Goal: Task Accomplishment & Management: Use online tool/utility

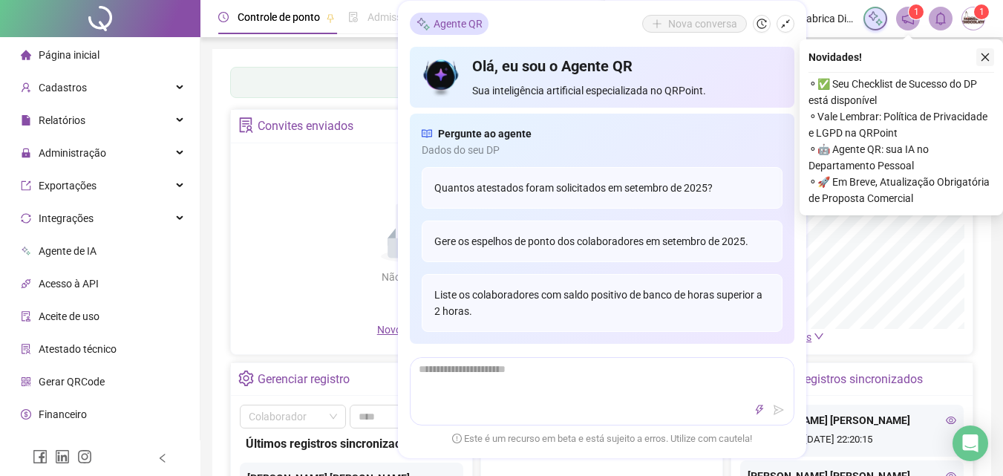
click at [984, 56] on icon "close" at bounding box center [985, 57] width 10 height 10
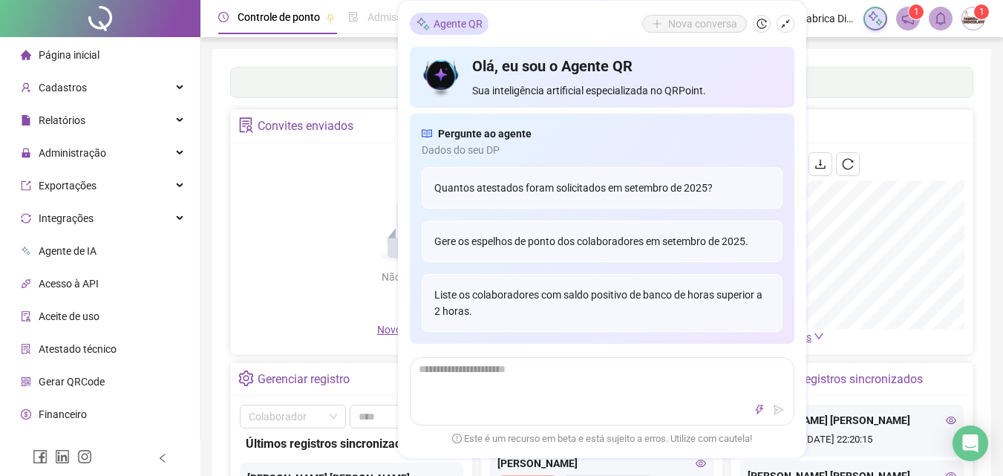
click at [794, 22] on button "button" at bounding box center [786, 24] width 18 height 18
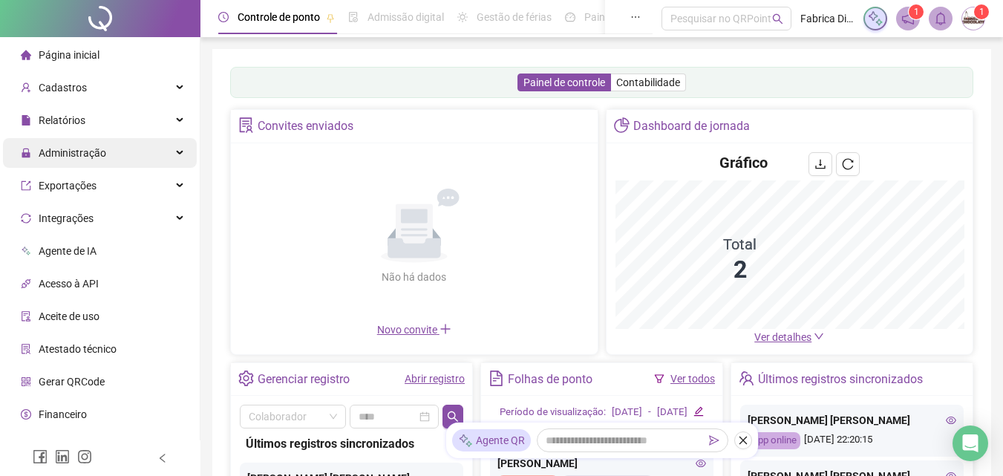
click at [94, 148] on span "Administração" at bounding box center [73, 153] width 68 height 12
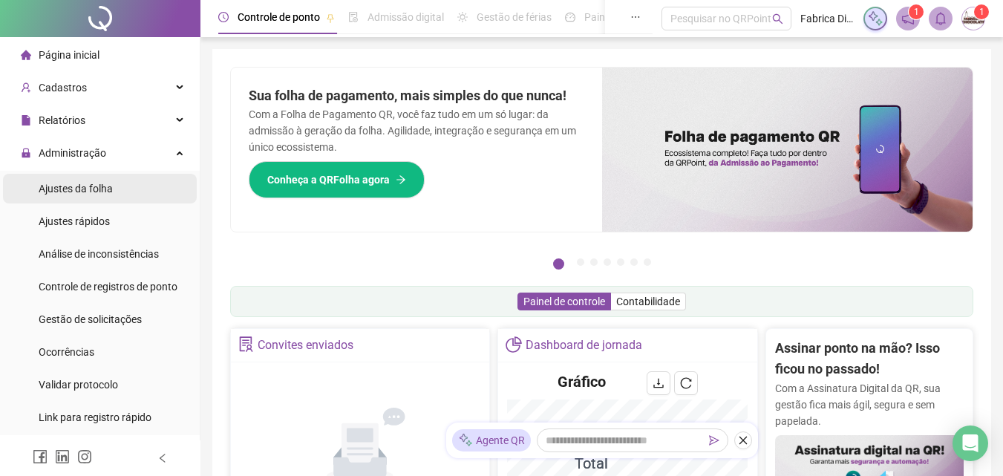
click at [68, 187] on span "Ajustes da folha" at bounding box center [76, 189] width 74 height 12
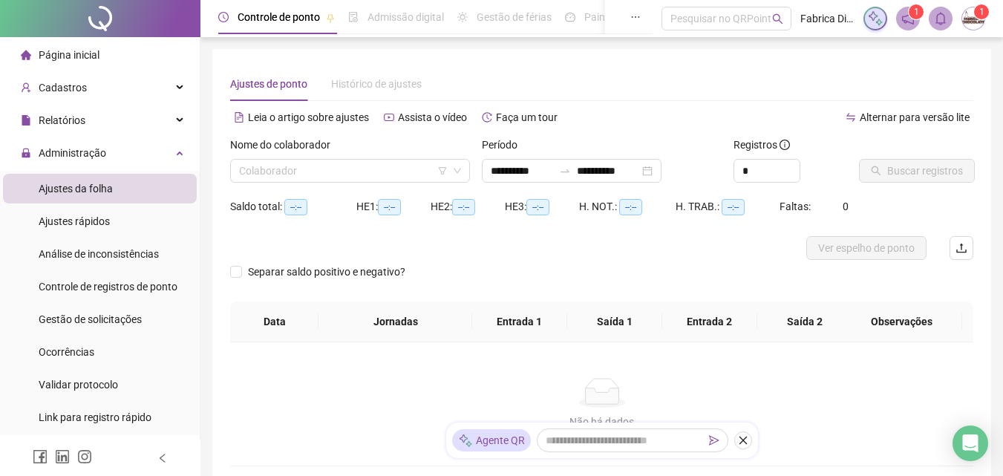
type input "**********"
click at [370, 170] on input "search" at bounding box center [343, 171] width 209 height 22
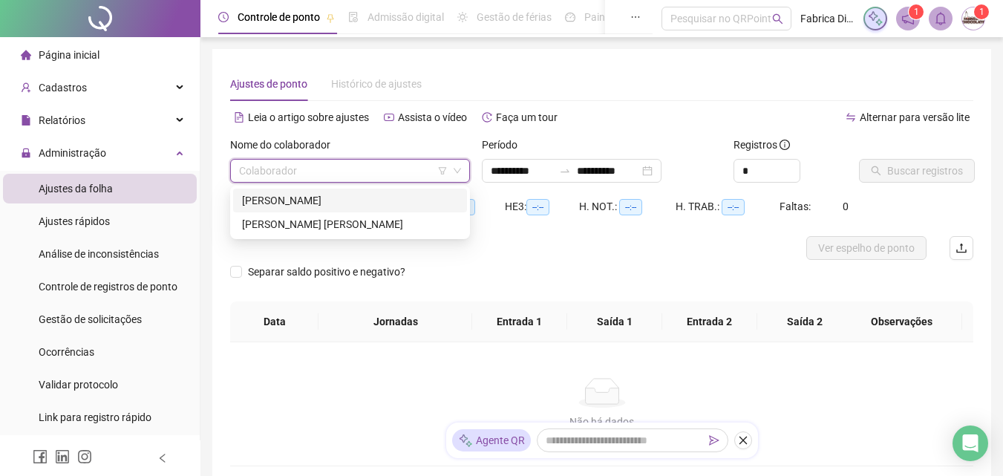
click at [337, 203] on div "[PERSON_NAME]" at bounding box center [350, 200] width 216 height 16
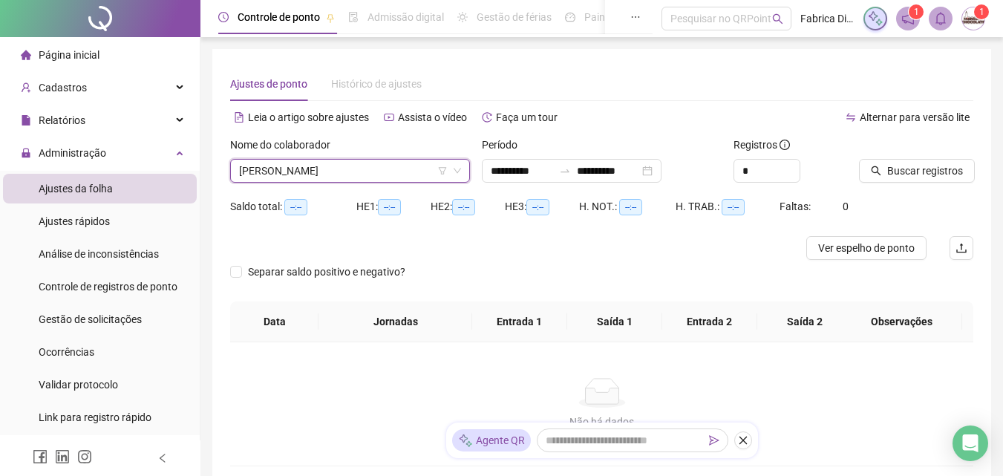
click at [333, 169] on span "[PERSON_NAME]" at bounding box center [350, 171] width 222 height 22
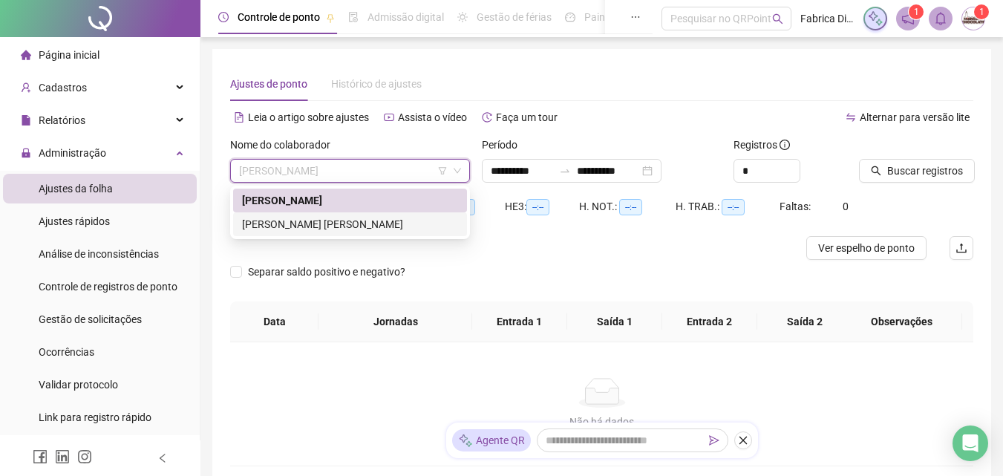
click at [301, 224] on div "[PERSON_NAME] [PERSON_NAME]" at bounding box center [350, 224] width 216 height 16
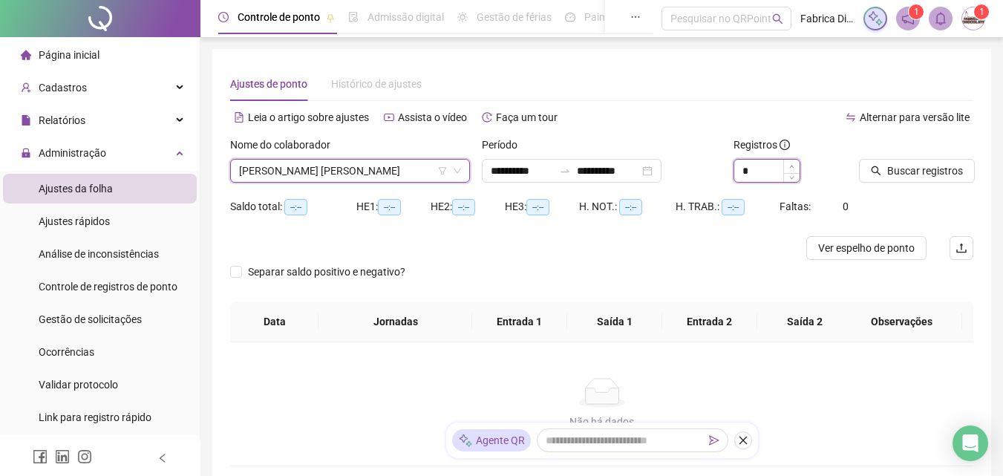
type input "*"
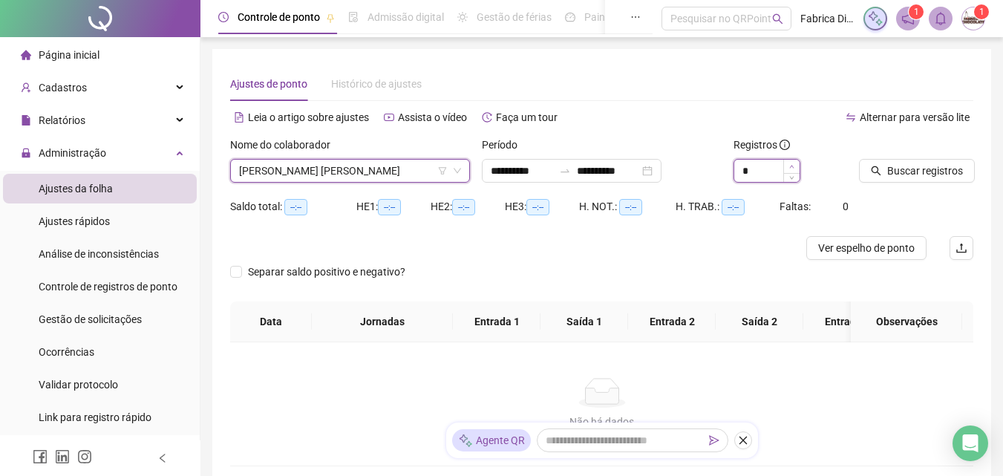
click at [790, 167] on icon "up" at bounding box center [791, 166] width 5 height 5
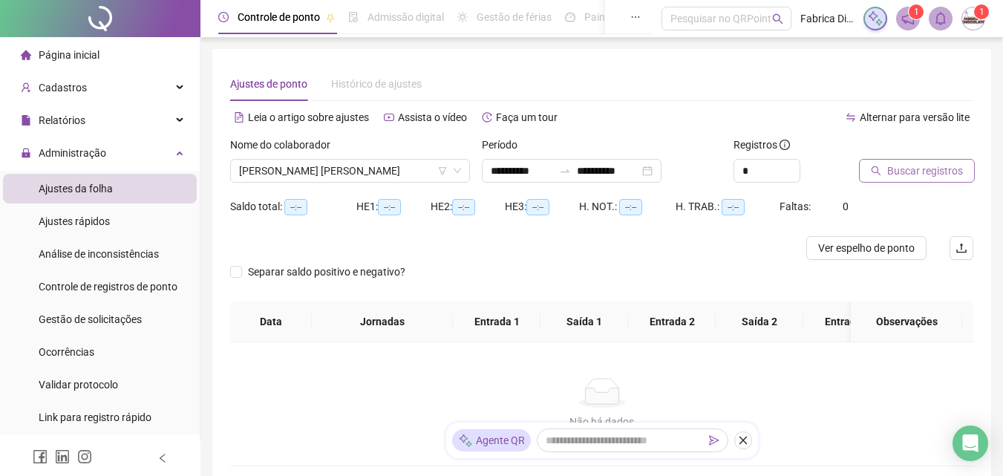
click at [897, 167] on span "Buscar registros" at bounding box center [925, 171] width 76 height 16
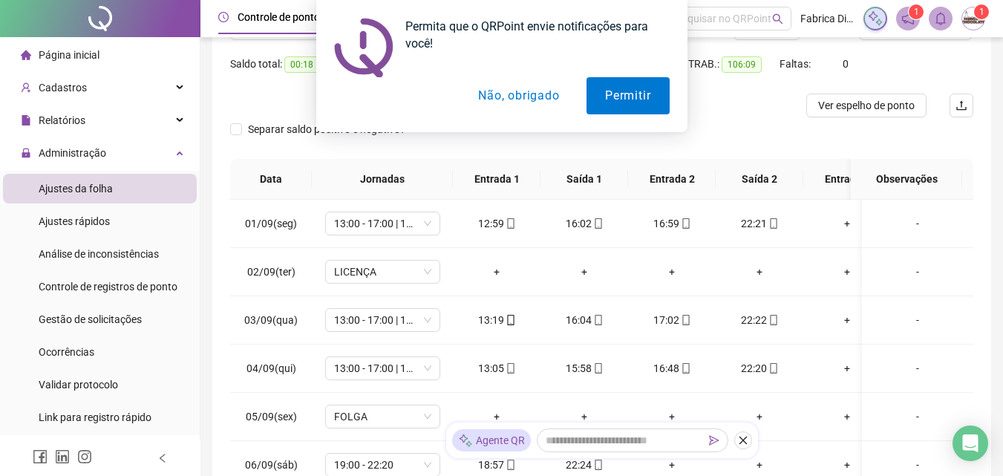
scroll to position [149, 0]
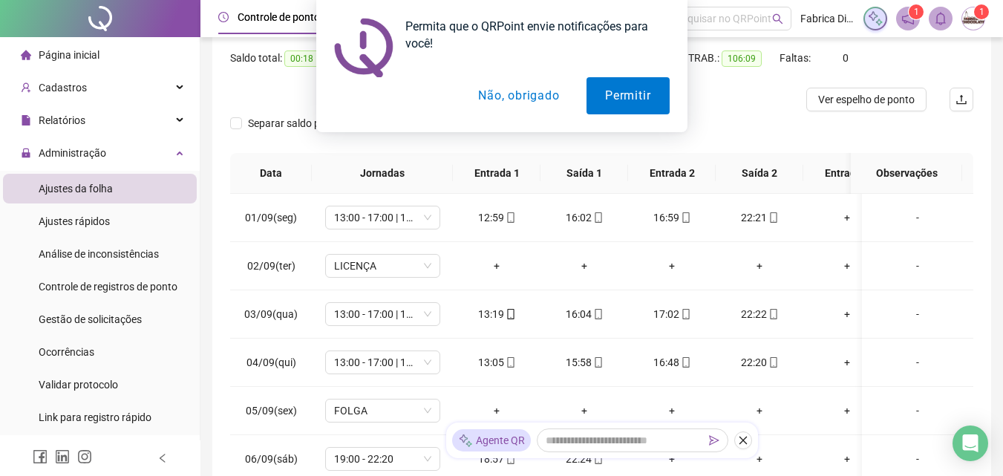
click at [538, 91] on button "Não, obrigado" at bounding box center [519, 95] width 118 height 37
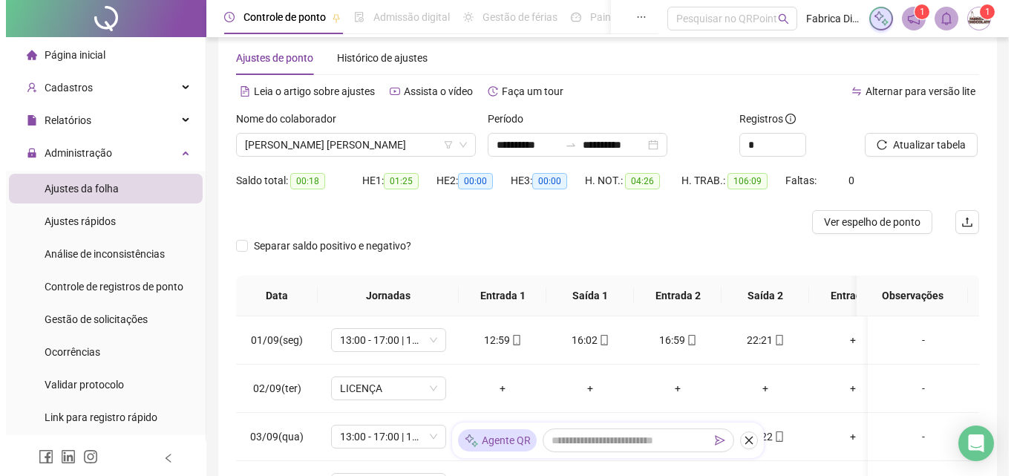
scroll to position [0, 0]
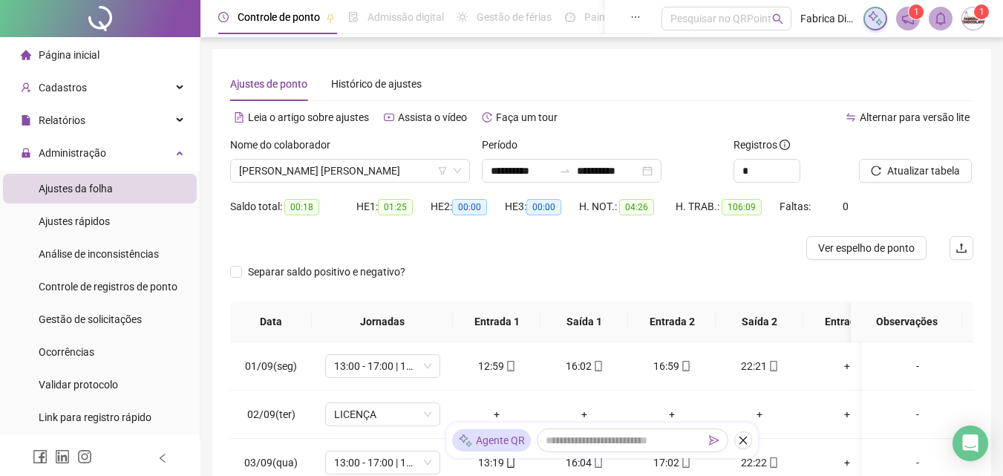
click at [978, 15] on sup "1" at bounding box center [981, 11] width 15 height 15
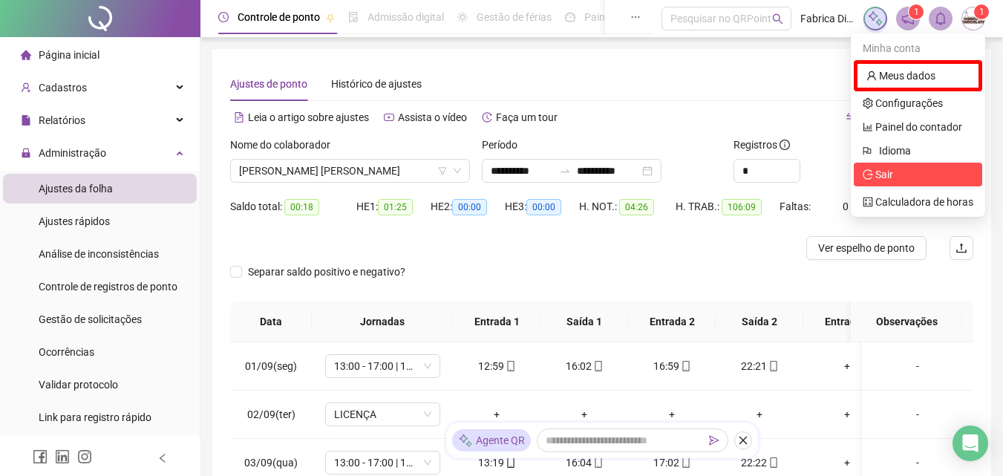
click at [885, 173] on span "Sair" at bounding box center [885, 175] width 18 height 12
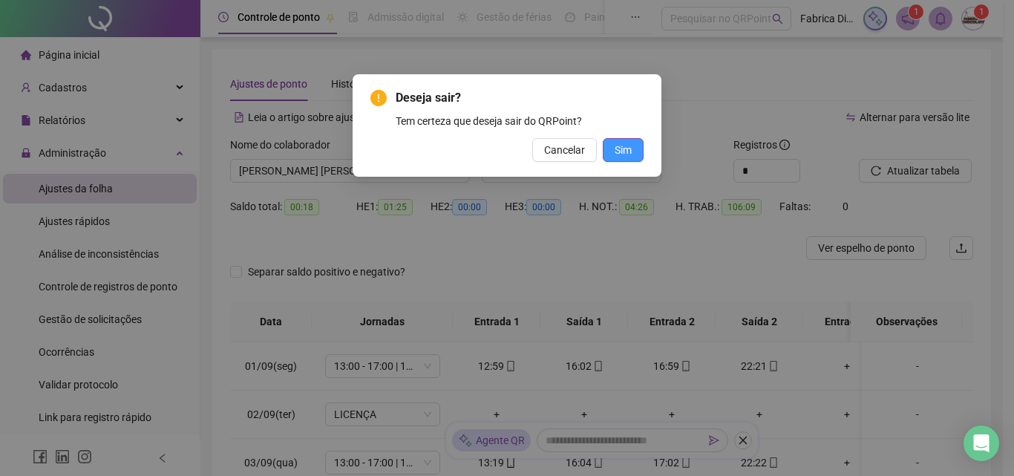
click at [616, 149] on span "Sim" at bounding box center [623, 150] width 17 height 16
